Goal: Information Seeking & Learning: Learn about a topic

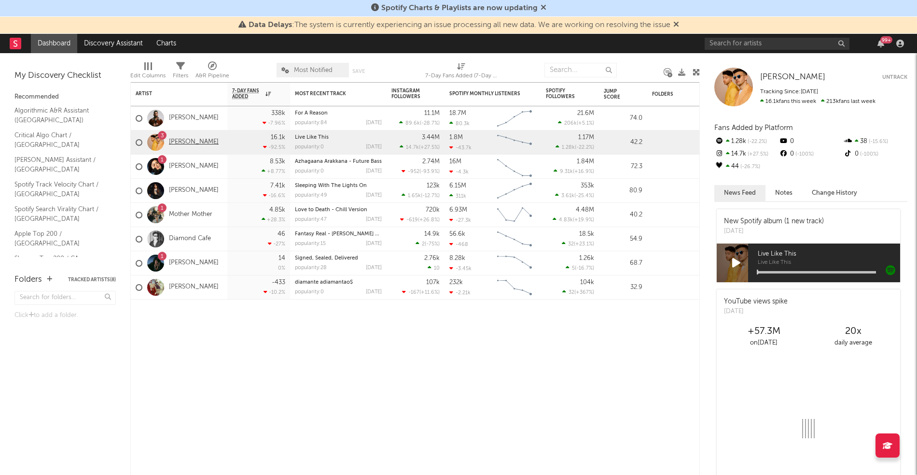
click at [187, 140] on link "[PERSON_NAME]" at bounding box center [194, 142] width 50 height 8
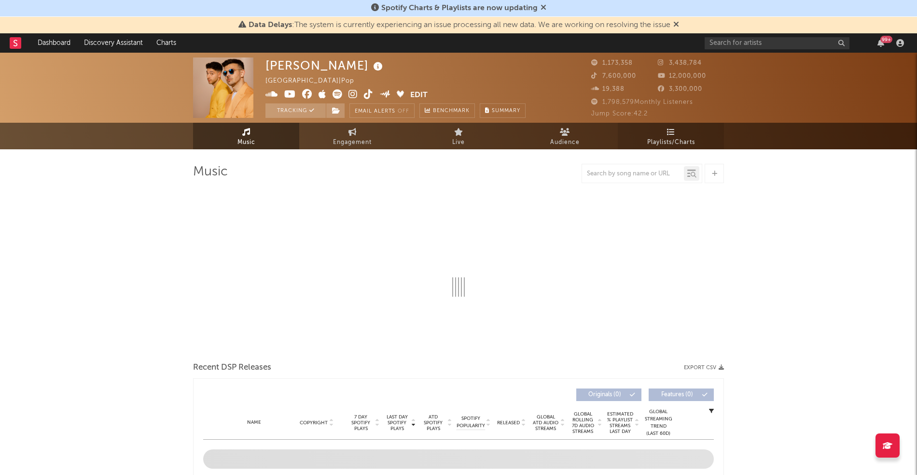
click at [683, 126] on link "Playlists/Charts" at bounding box center [671, 136] width 106 height 27
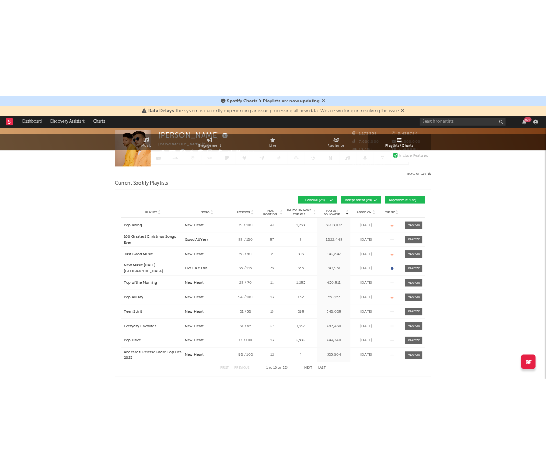
scroll to position [114, 0]
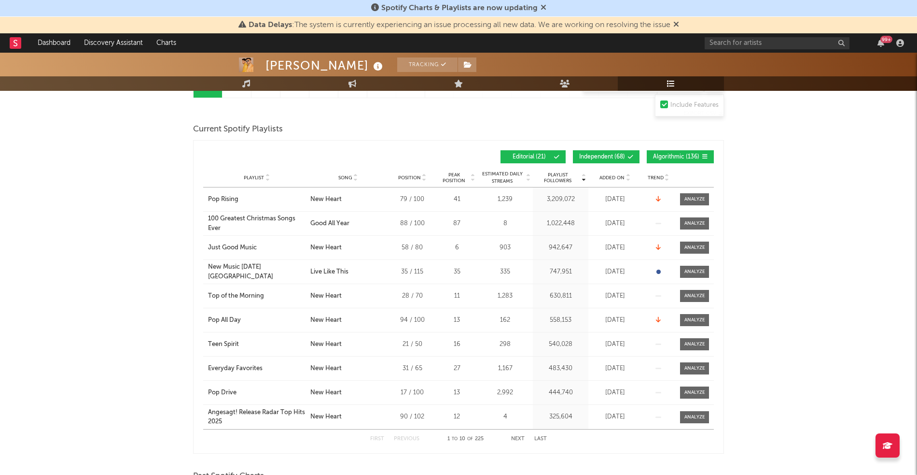
click at [660, 157] on span "Algorithmic ( 136 )" at bounding box center [676, 157] width 46 height 6
click at [605, 157] on span "Independent ( 68 )" at bounding box center [602, 157] width 46 height 6
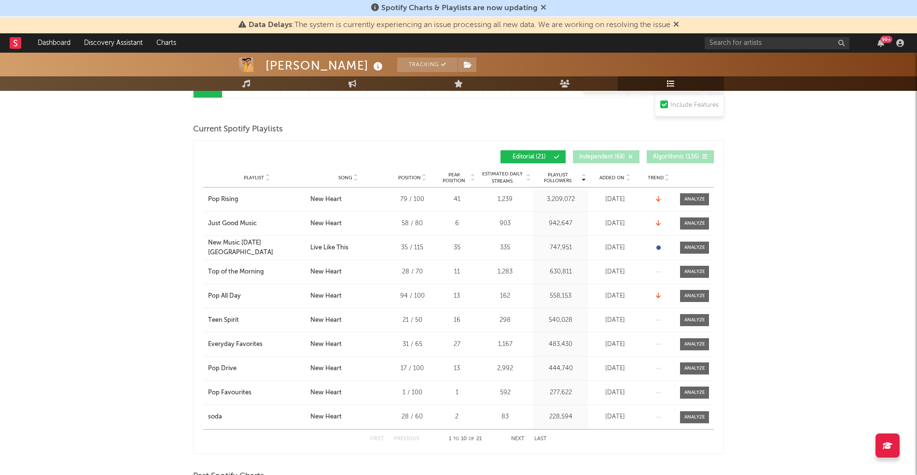
click at [624, 175] on span "Added On" at bounding box center [612, 178] width 25 height 6
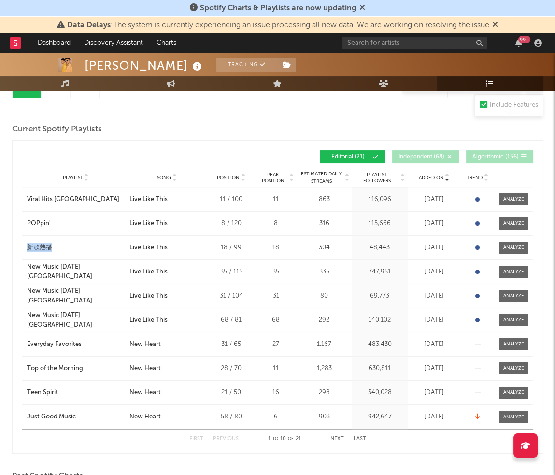
drag, startPoint x: 19, startPoint y: 248, endPoint x: 52, endPoint y: 250, distance: 33.4
click at [52, 250] on div "Added On Playlist Song Position Peak Position Playlist Followers Added On Trend…" at bounding box center [277, 296] width 531 height 313
copy div "新歌熱播"
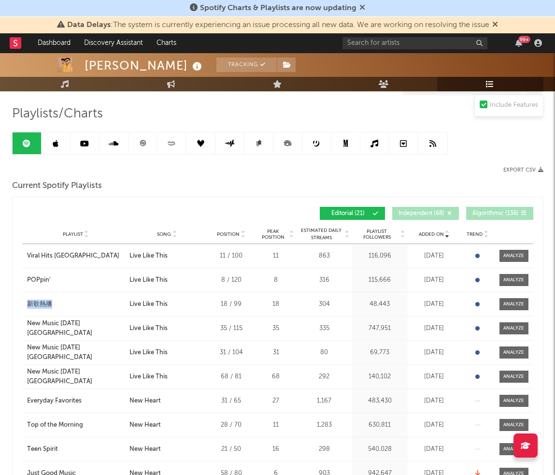
scroll to position [57, 0]
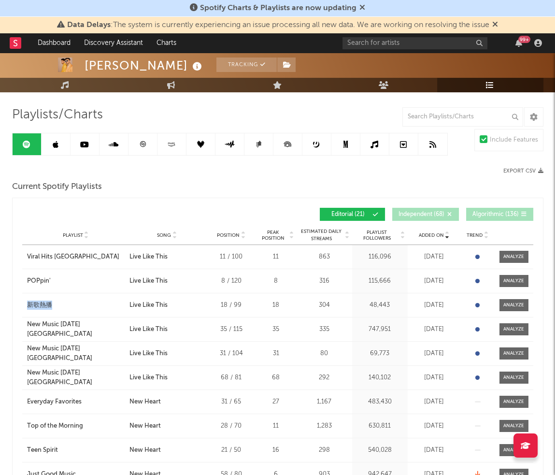
click at [57, 147] on link at bounding box center [56, 144] width 29 height 22
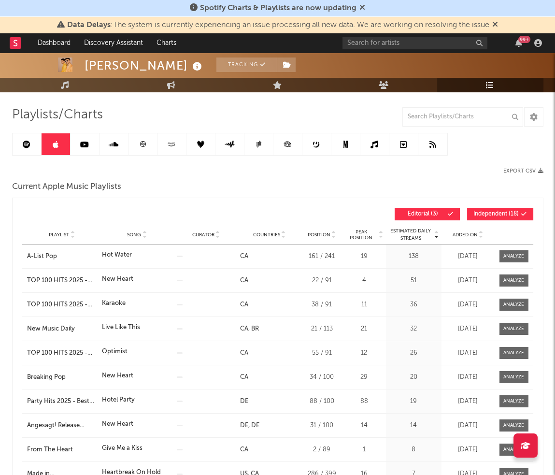
click at [489, 208] on button "Independent ( 18 )" at bounding box center [500, 214] width 66 height 13
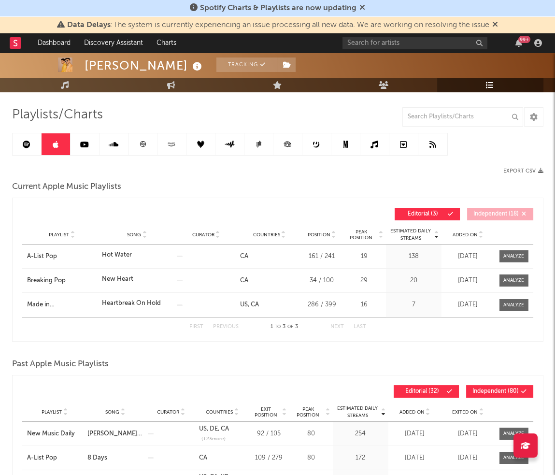
click at [462, 233] on span "Added On" at bounding box center [464, 235] width 25 height 6
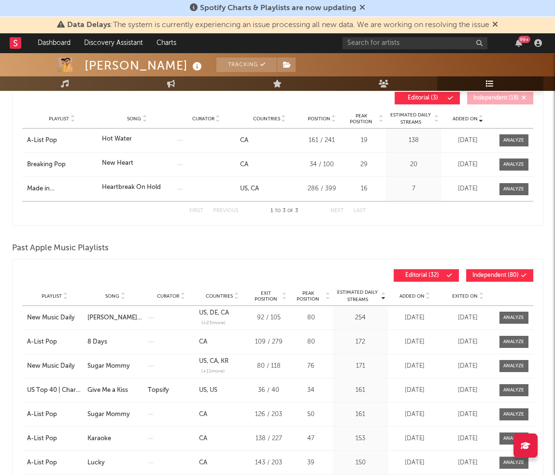
scroll to position [172, 0]
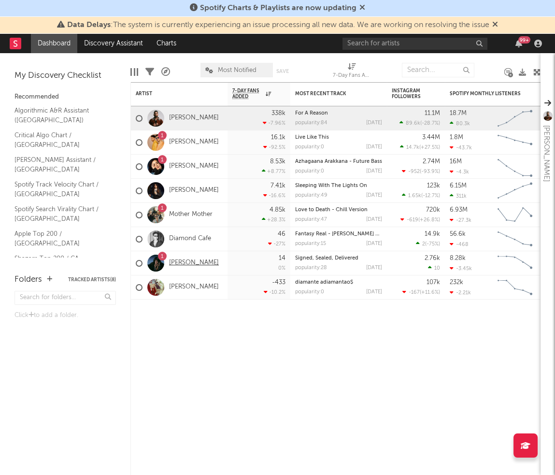
click at [185, 266] on link "[PERSON_NAME]" at bounding box center [194, 263] width 50 height 8
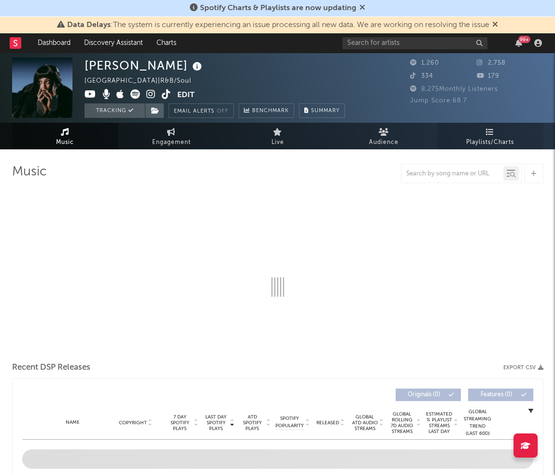
select select "6m"
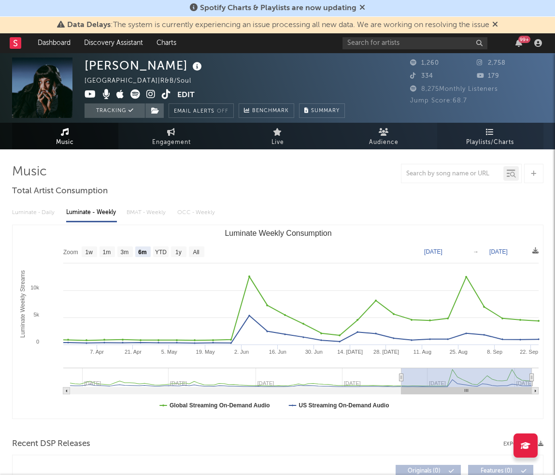
click at [480, 134] on link "Playlists/Charts" at bounding box center [490, 136] width 106 height 27
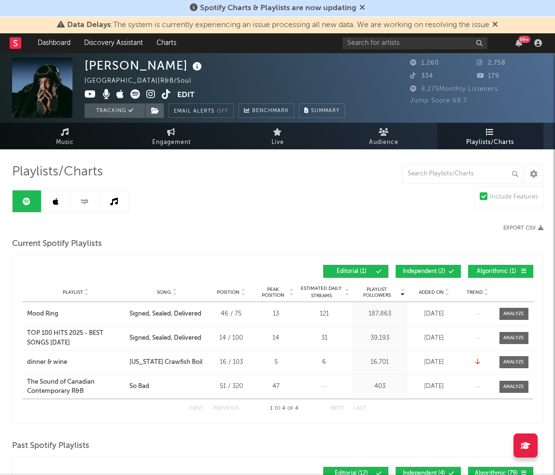
click at [470, 269] on button "Algorithmic ( 1 )" at bounding box center [500, 271] width 65 height 13
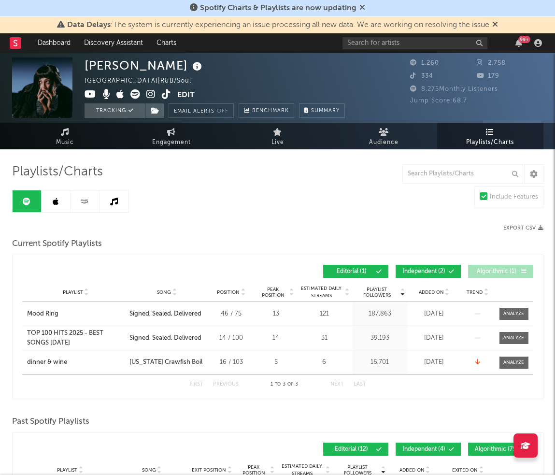
click at [441, 269] on span "Independent ( 2 )" at bounding box center [424, 271] width 44 height 6
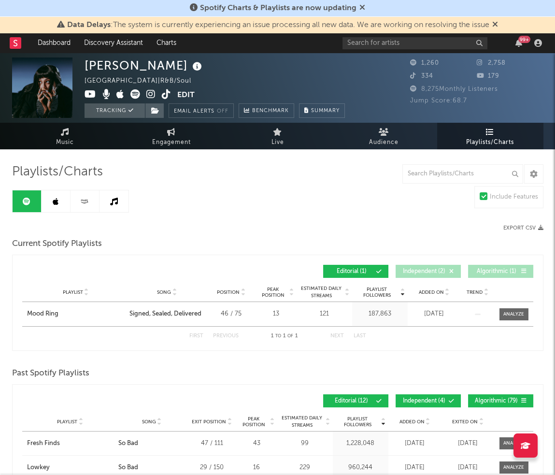
click at [55, 197] on icon at bounding box center [56, 201] width 6 height 8
